Goal: Navigation & Orientation: Find specific page/section

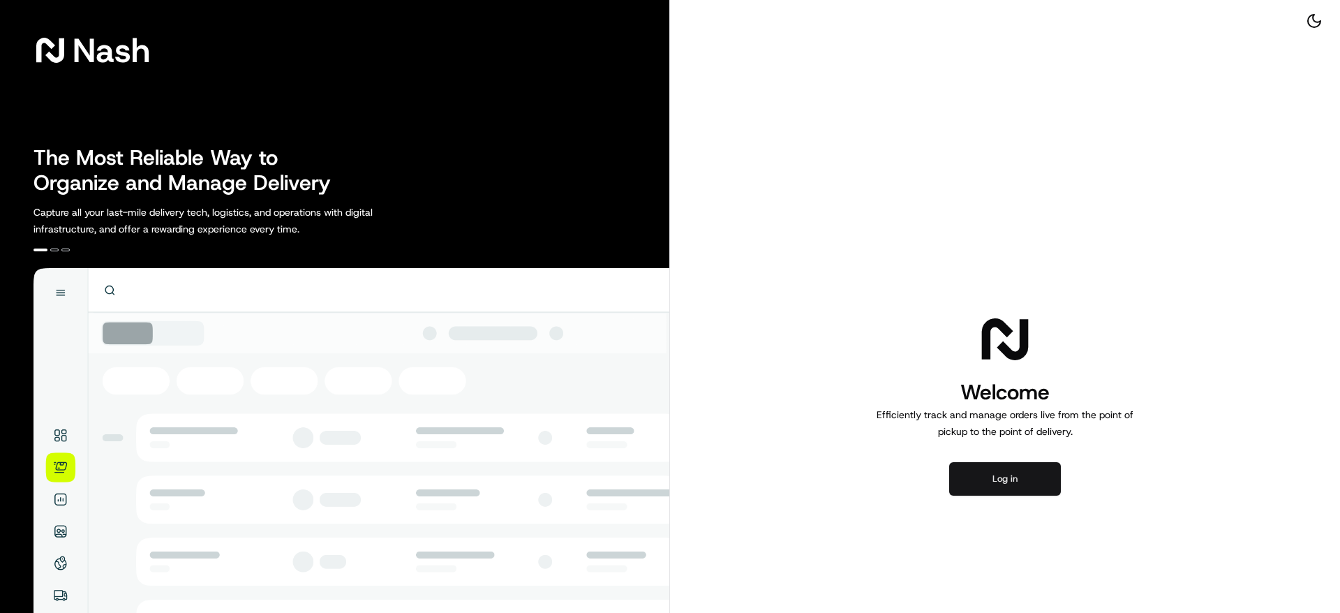
click at [1016, 484] on button "Log in" at bounding box center [1005, 479] width 112 height 34
